Goal: Transaction & Acquisition: Download file/media

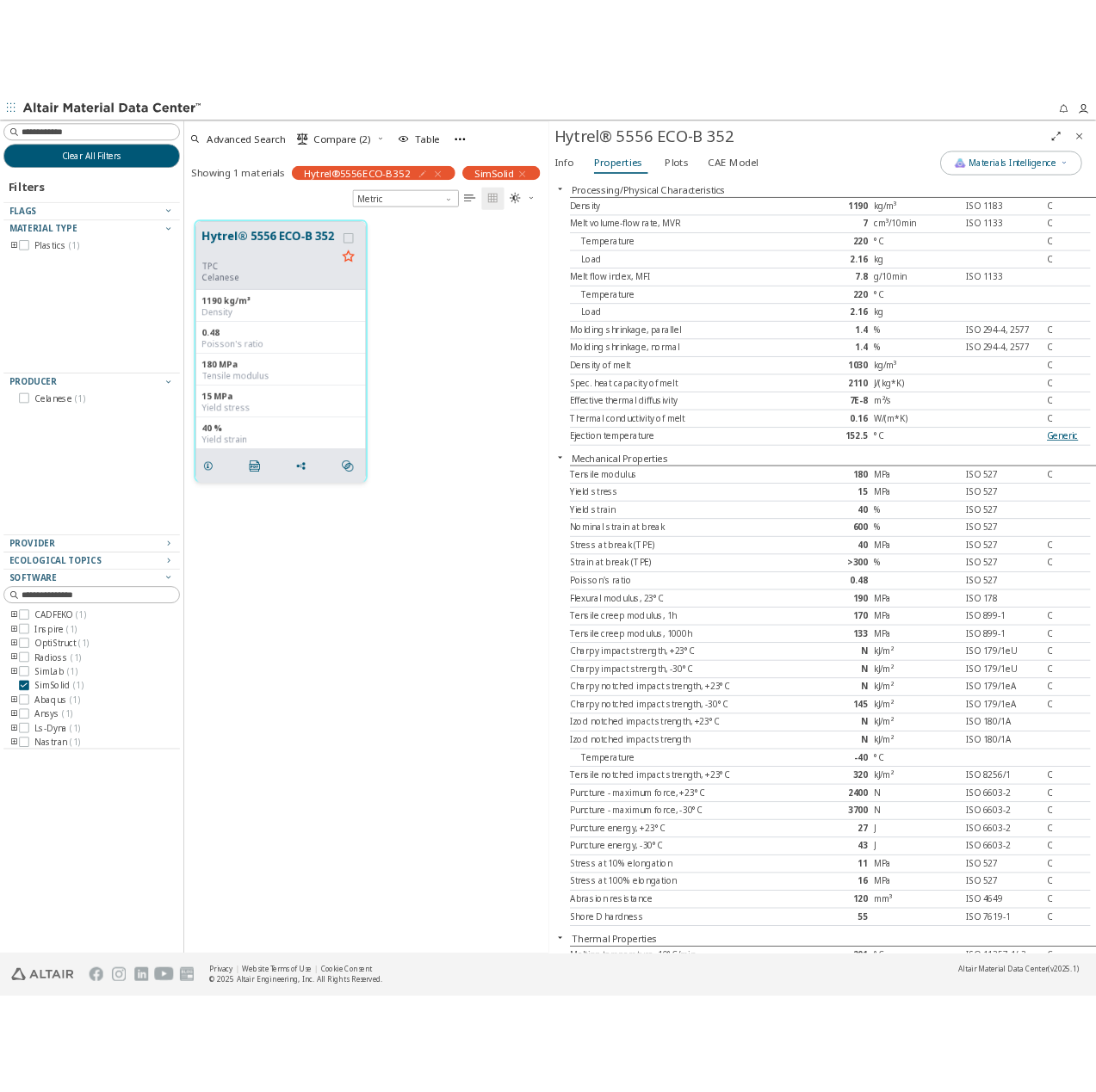
scroll to position [890, 430]
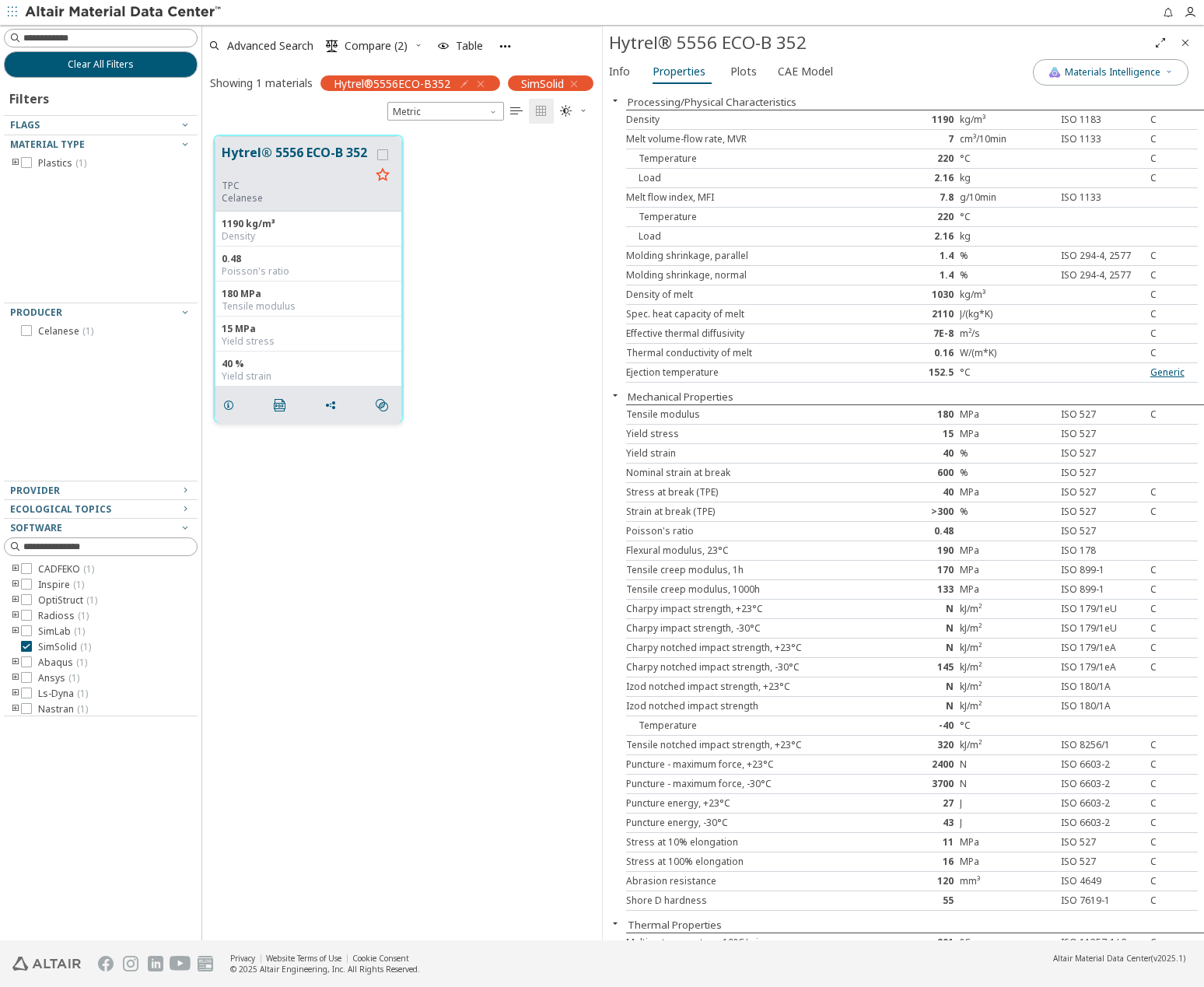
click at [287, 145] on button "Hytrel® 5556 ECO-B 352" at bounding box center [296, 161] width 149 height 37
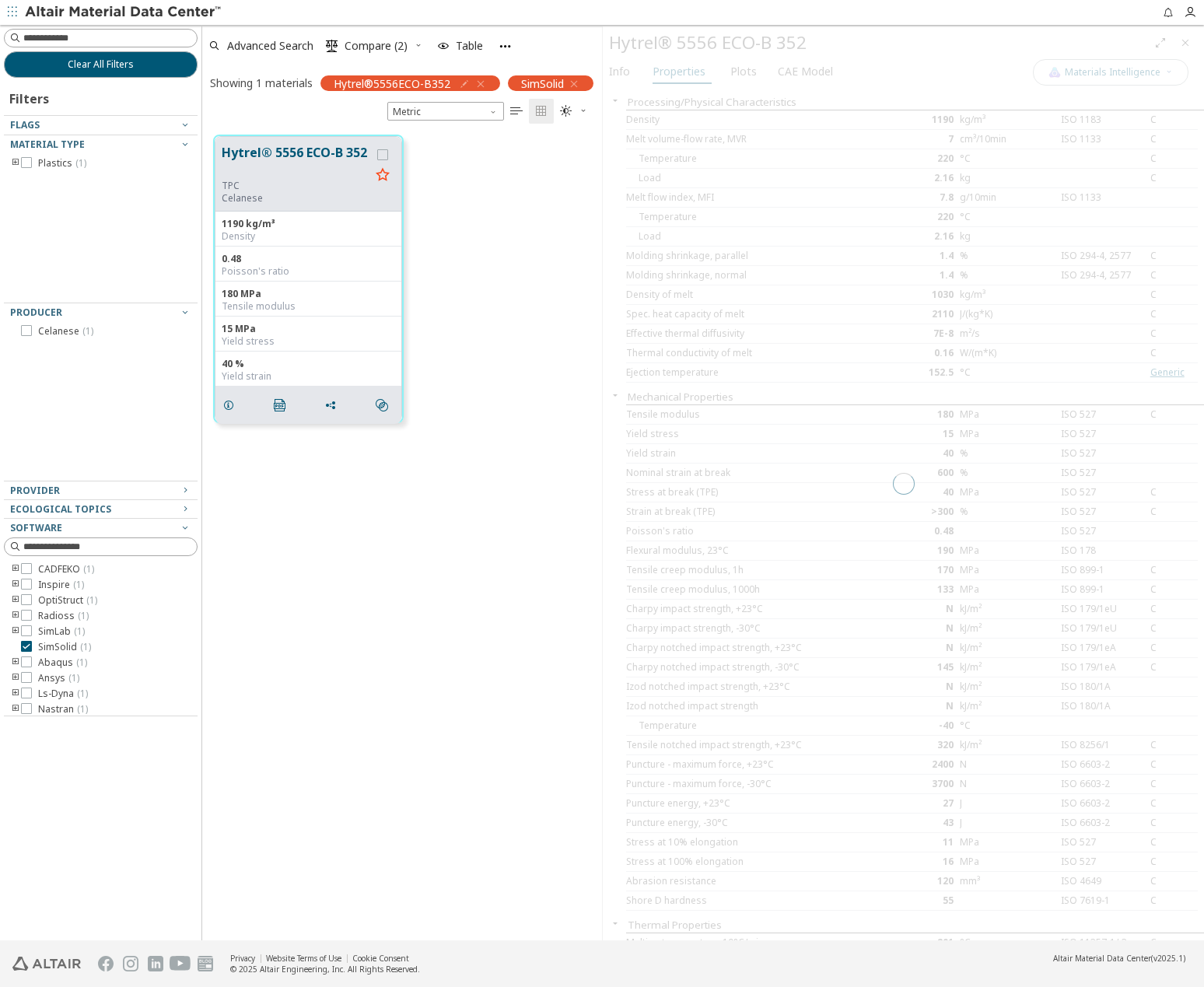
click at [796, 80] on div at bounding box center [903, 483] width 601 height 914
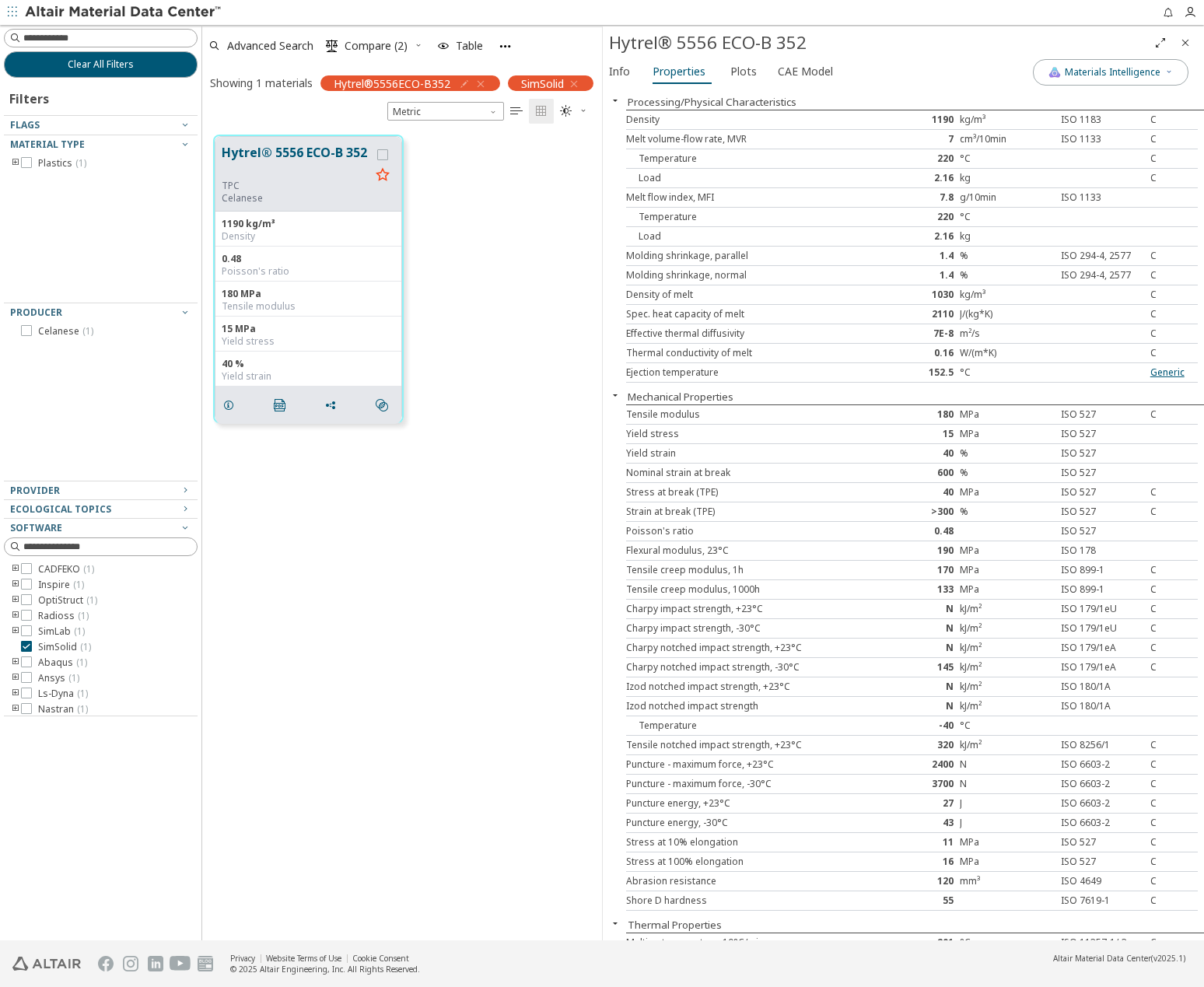
click at [535, 394] on div "Hytrel® 5556 ECO-B 352 TPC Celanese 1190 kg/m³ Density 0.48 Poisson's ratio 180…" at bounding box center [402, 279] width 400 height 310
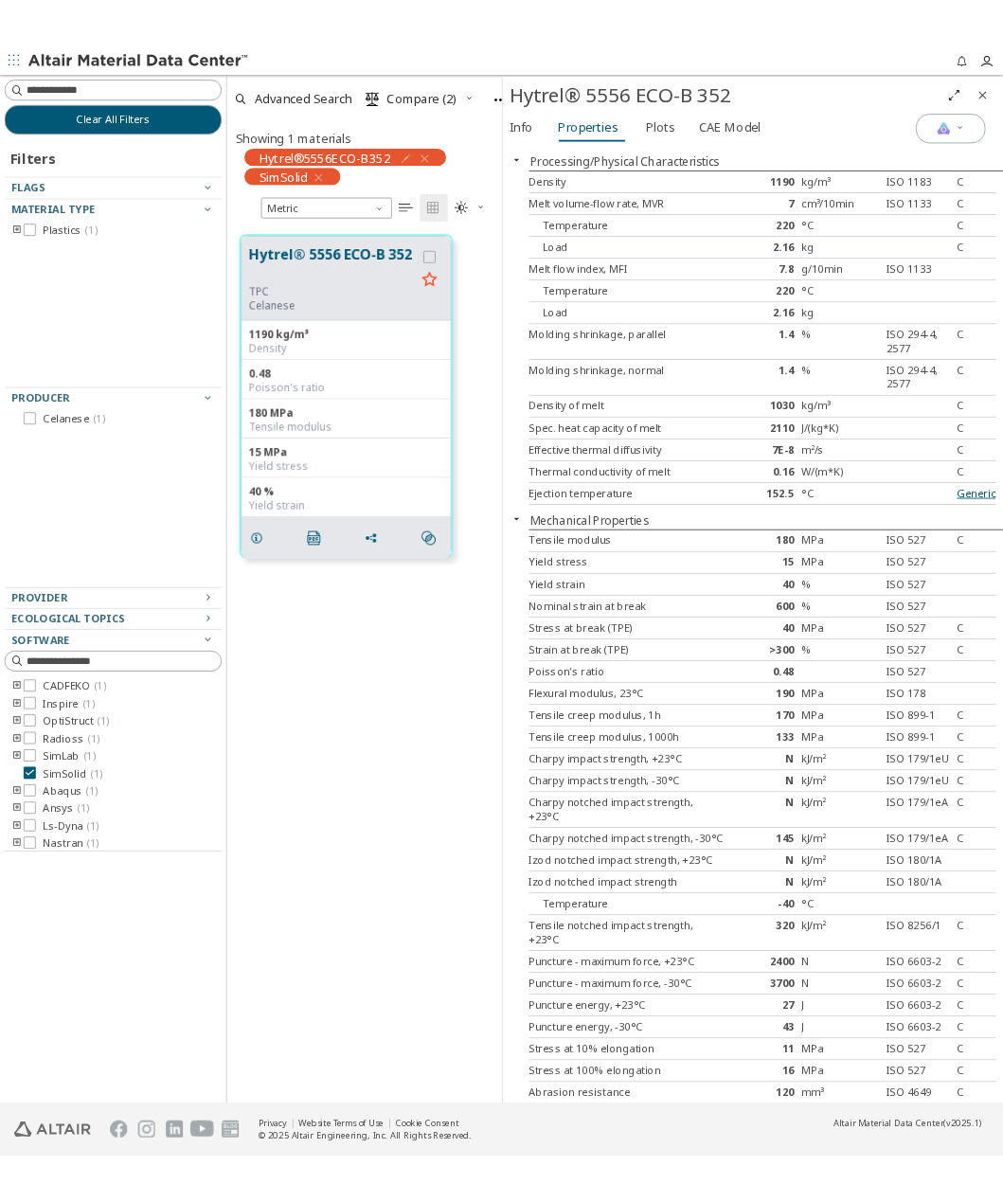
scroll to position [941, 263]
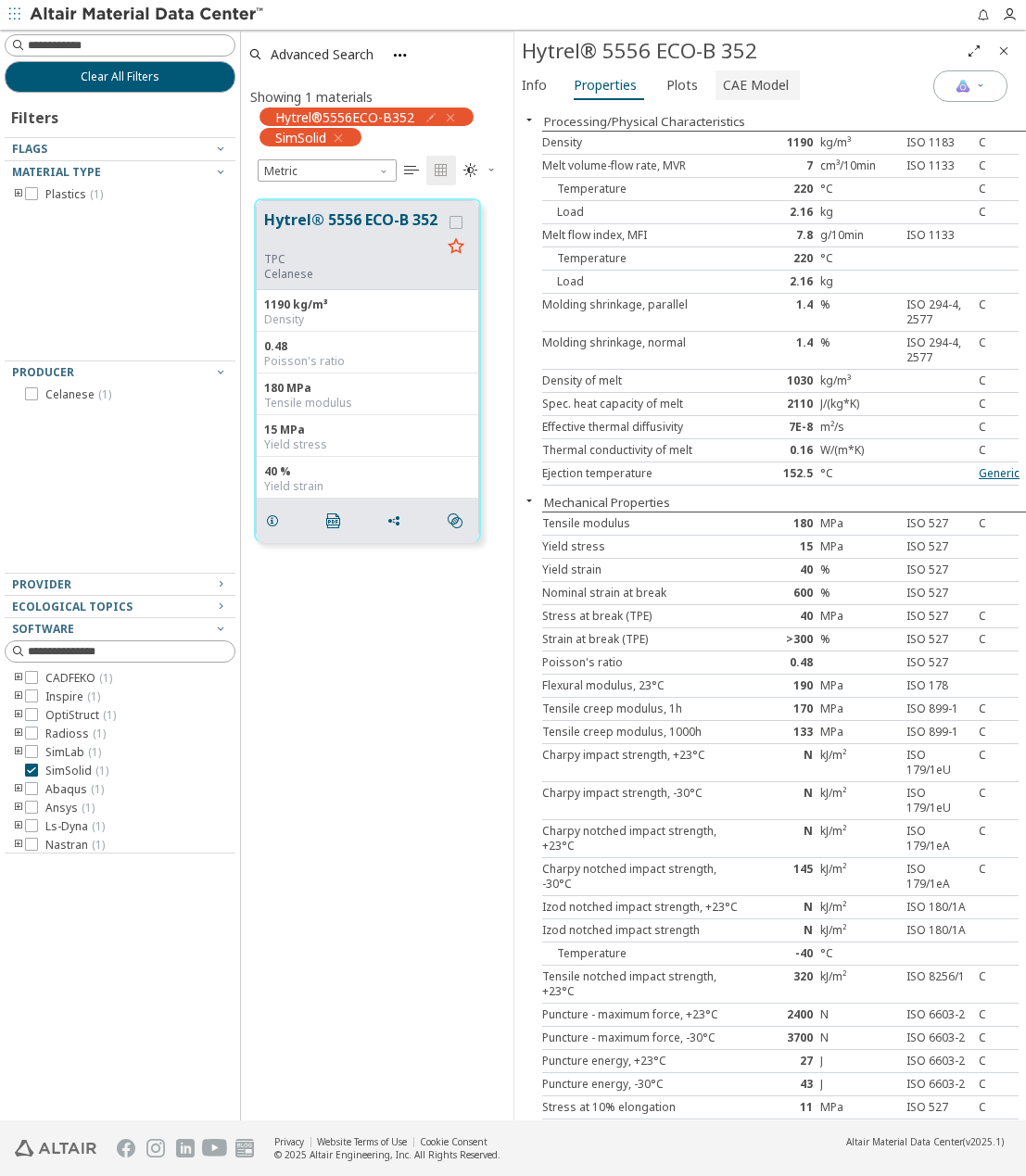
click at [757, 85] on span "CAE Model" at bounding box center [755, 85] width 66 height 29
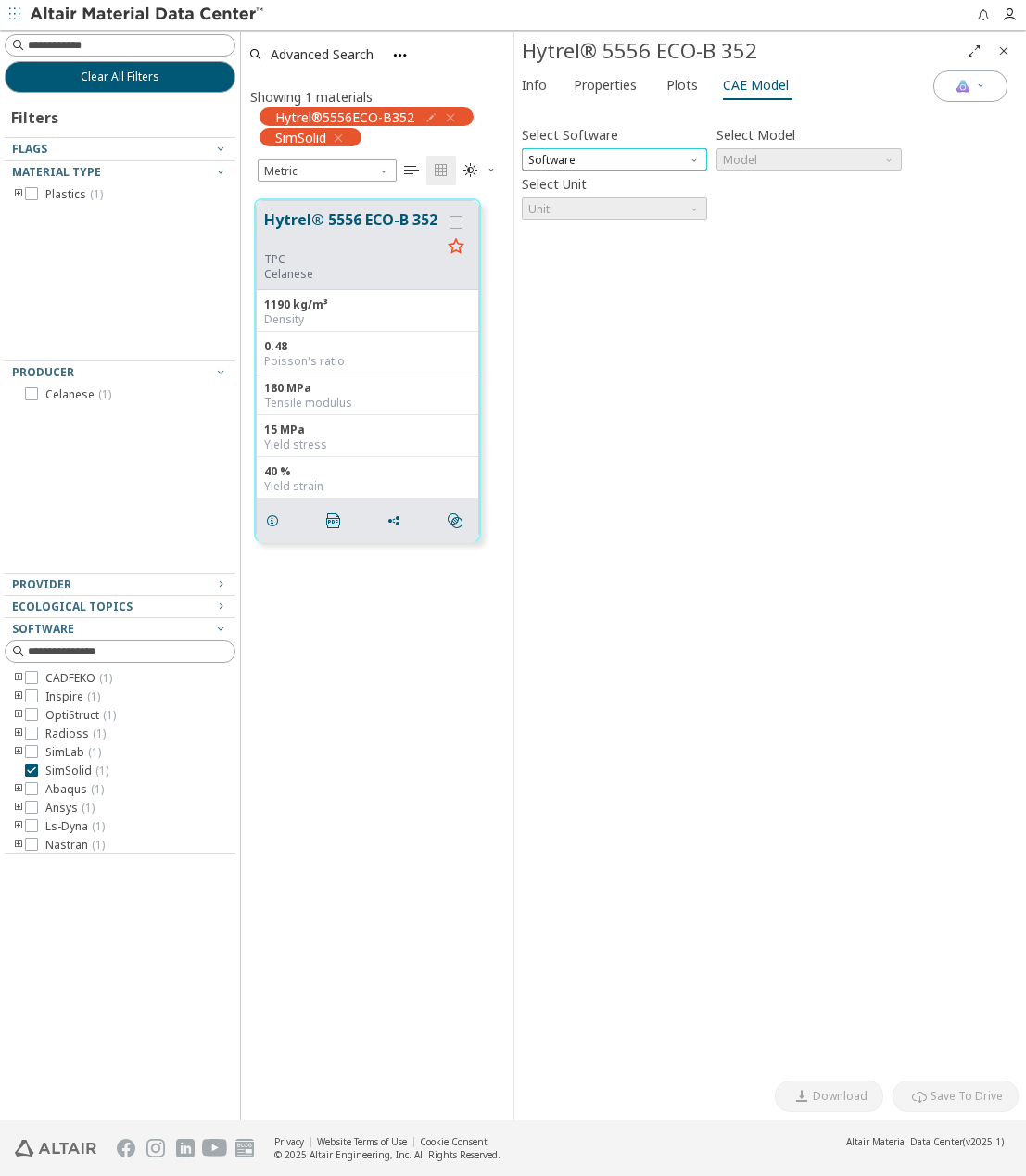
click at [640, 147] on div "Select Software Software" at bounding box center [613, 146] width 185 height 49
drag, startPoint x: 628, startPoint y: 178, endPoint x: 631, endPoint y: 166, distance: 12.4
click at [628, 176] on div "Select Unit Unit" at bounding box center [613, 195] width 185 height 49
click at [631, 166] on span "Software" at bounding box center [613, 159] width 185 height 23
click at [608, 292] on span "SimSolid" at bounding box center [614, 294] width 170 height 13
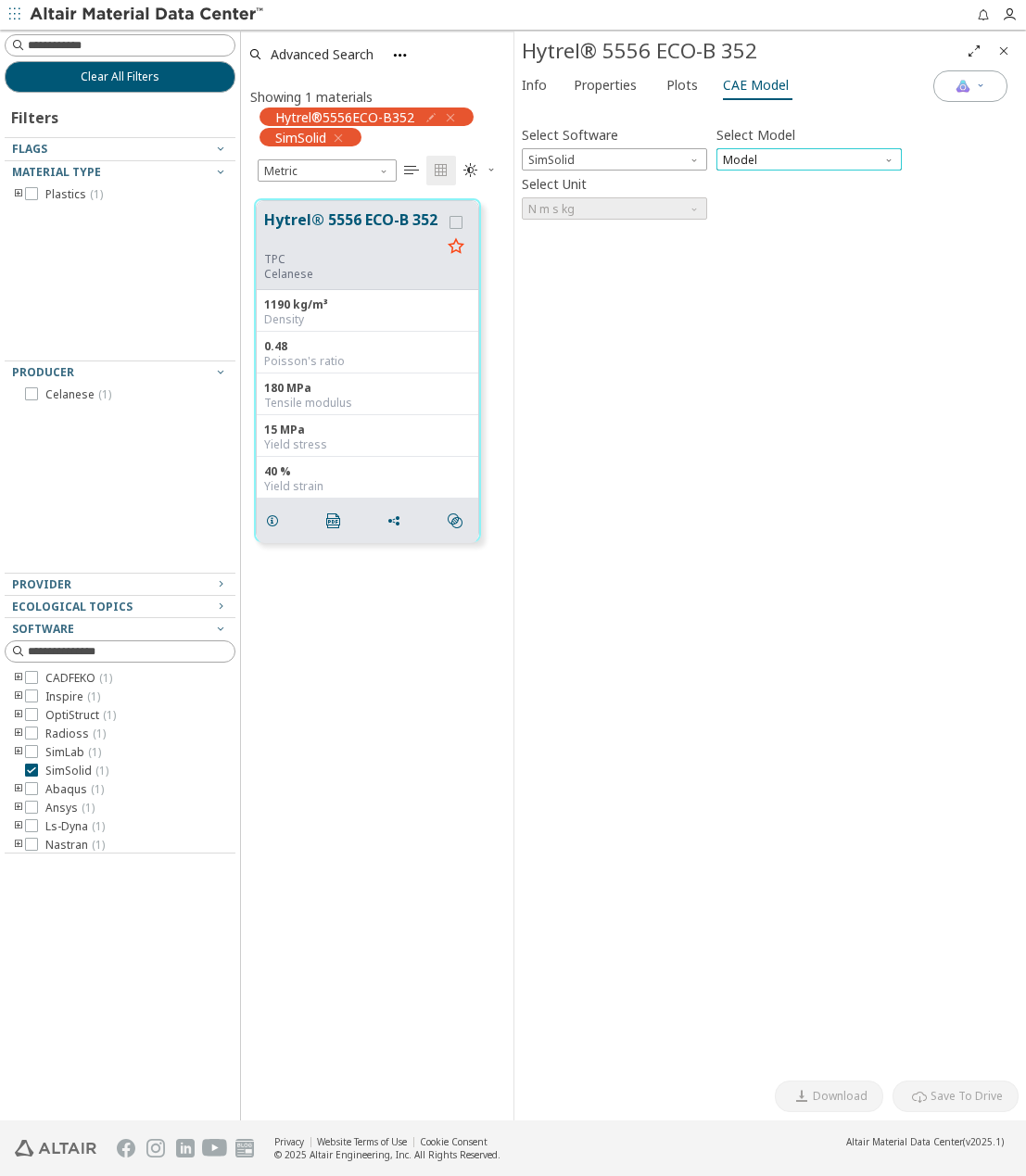
click at [753, 165] on span "Model" at bounding box center [808, 159] width 185 height 23
click at [792, 185] on span "SimSolid Card" at bounding box center [762, 182] width 75 height 15
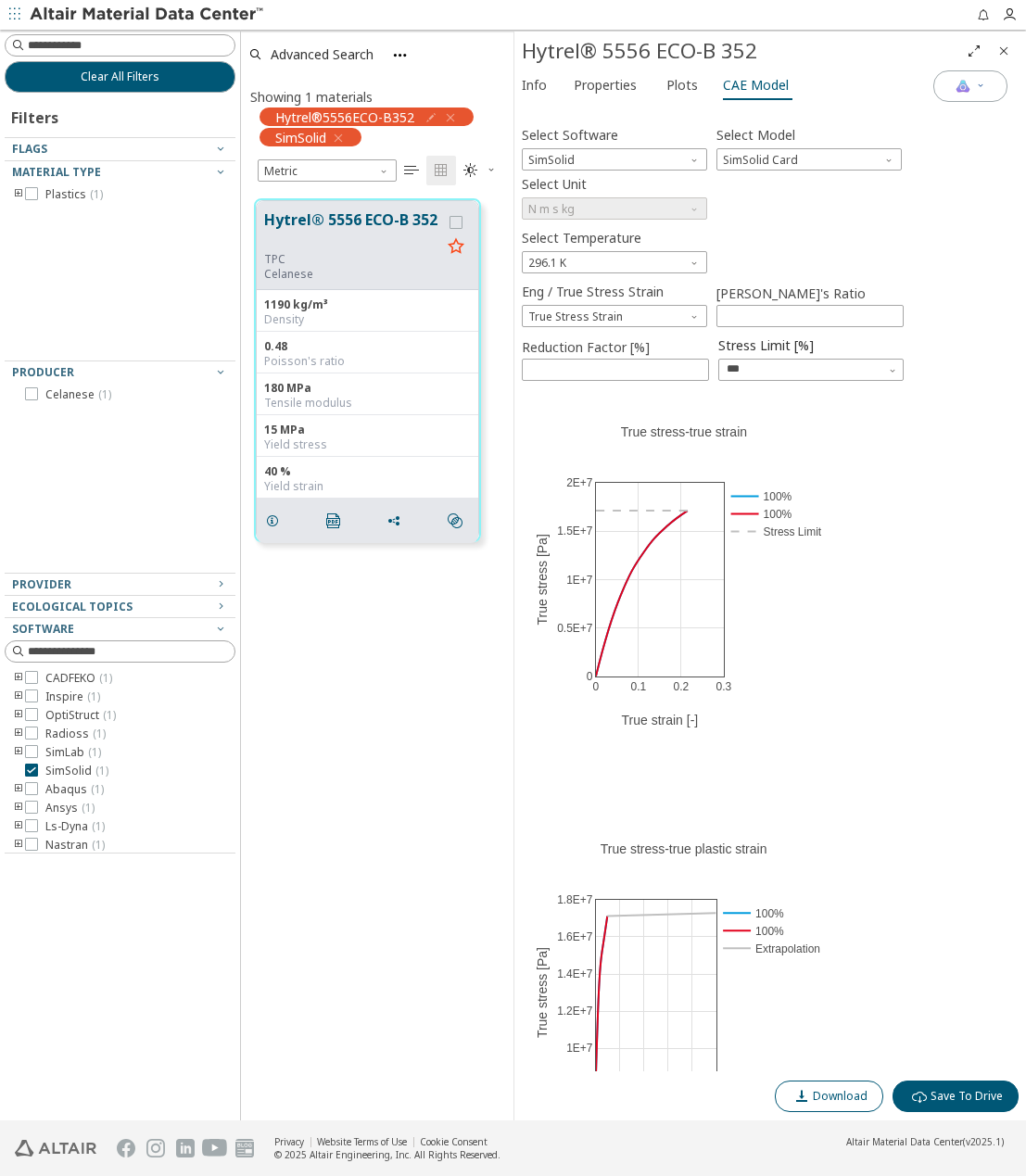
click at [833, 1097] on span "Download" at bounding box center [840, 1096] width 55 height 15
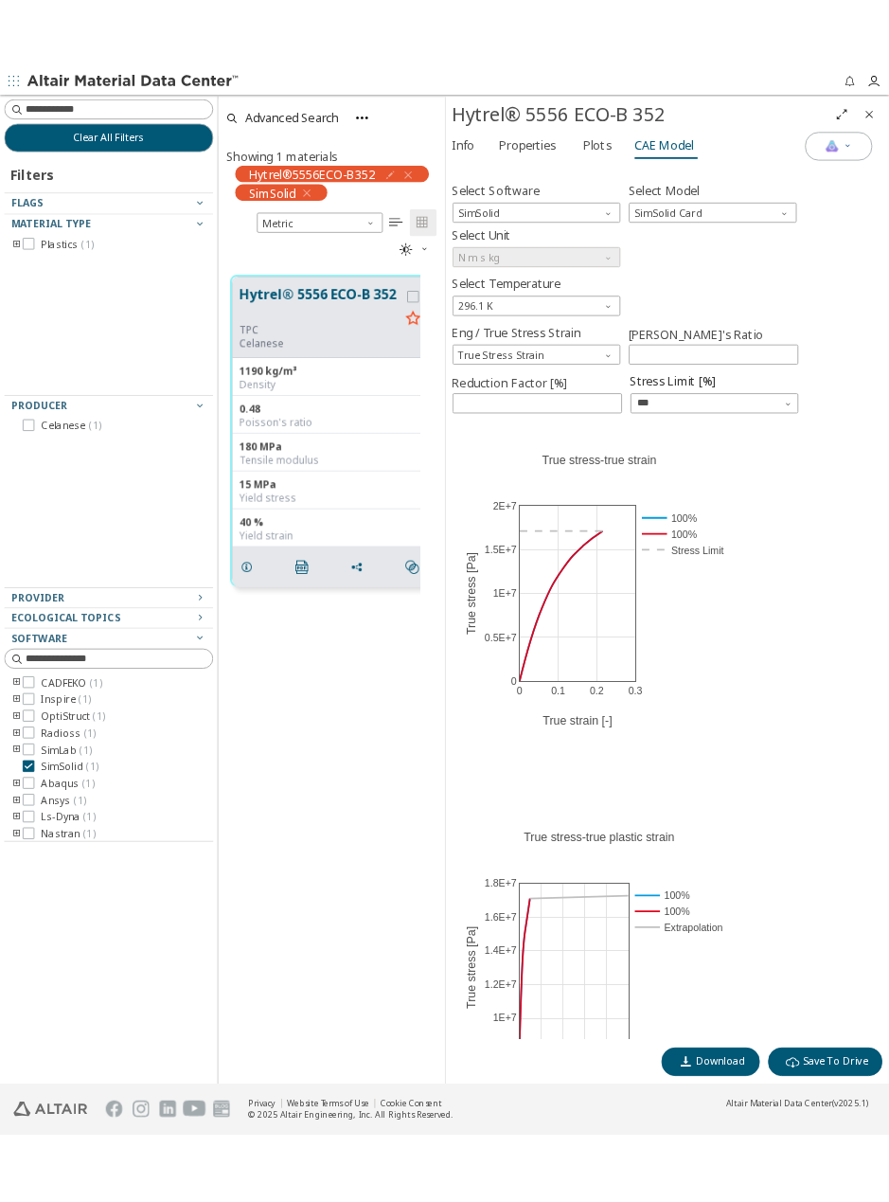
scroll to position [911, 202]
